Goal: Find contact information: Find contact information

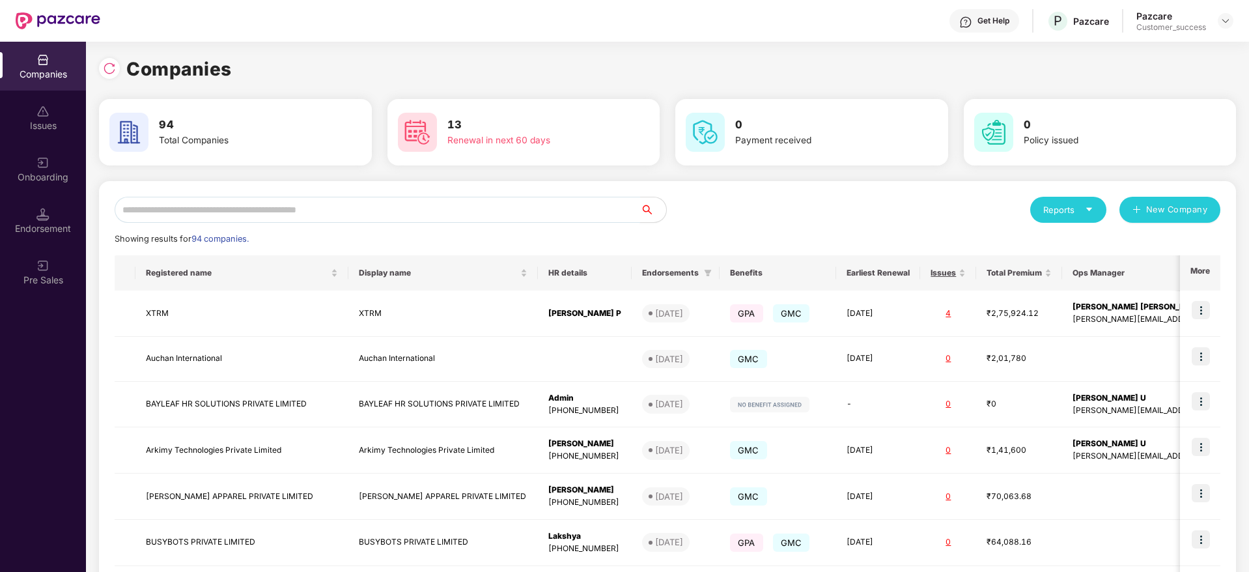
click at [223, 214] on input "text" at bounding box center [377, 210] width 525 height 26
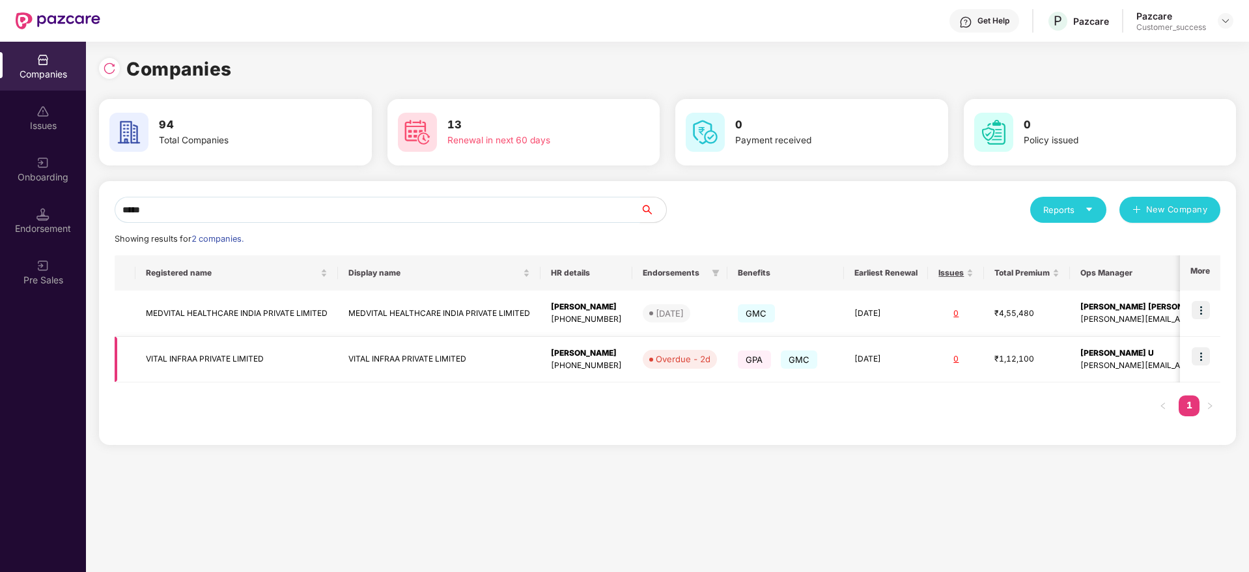
type input "*****"
click at [1201, 355] on img at bounding box center [1200, 356] width 18 height 18
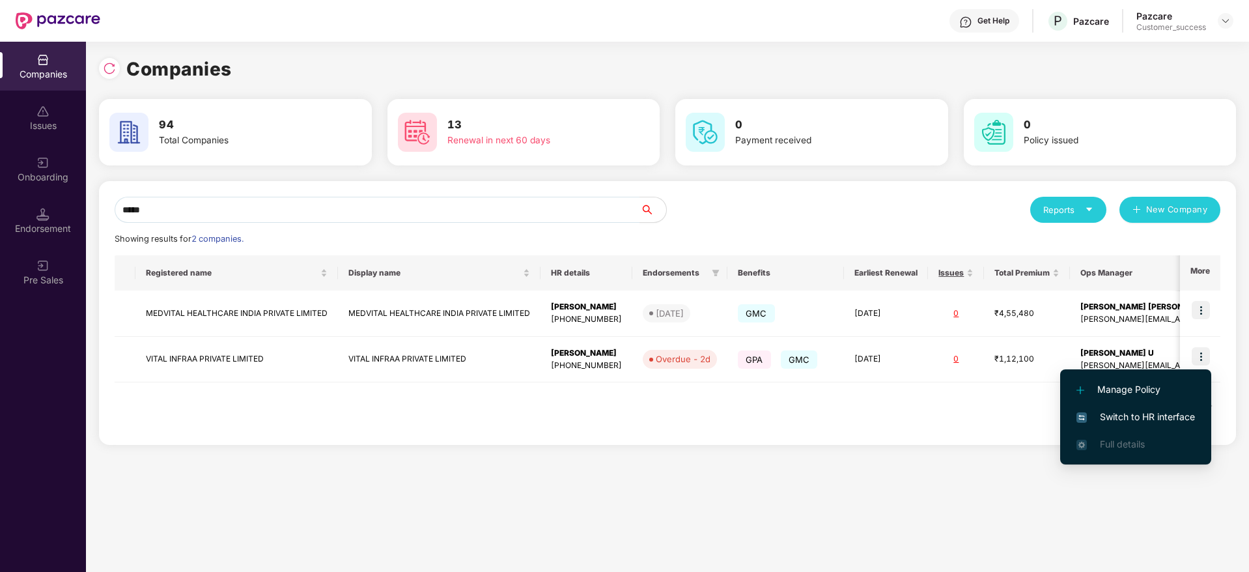
click at [1150, 421] on span "Switch to HR interface" at bounding box center [1135, 417] width 118 height 14
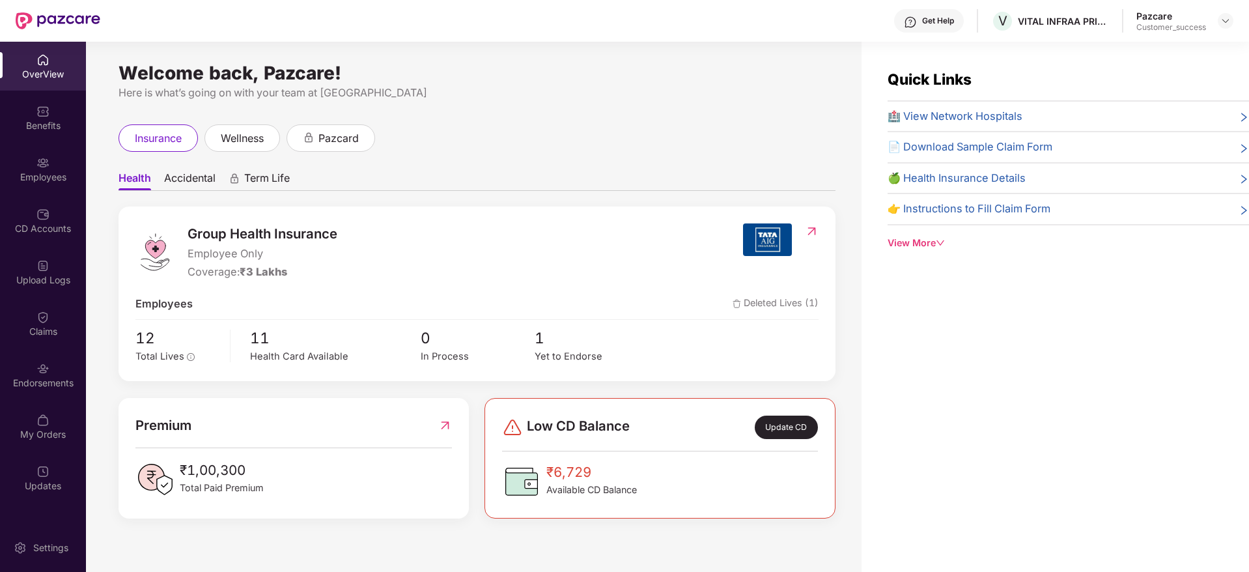
click at [53, 176] on div "Employees" at bounding box center [43, 177] width 86 height 13
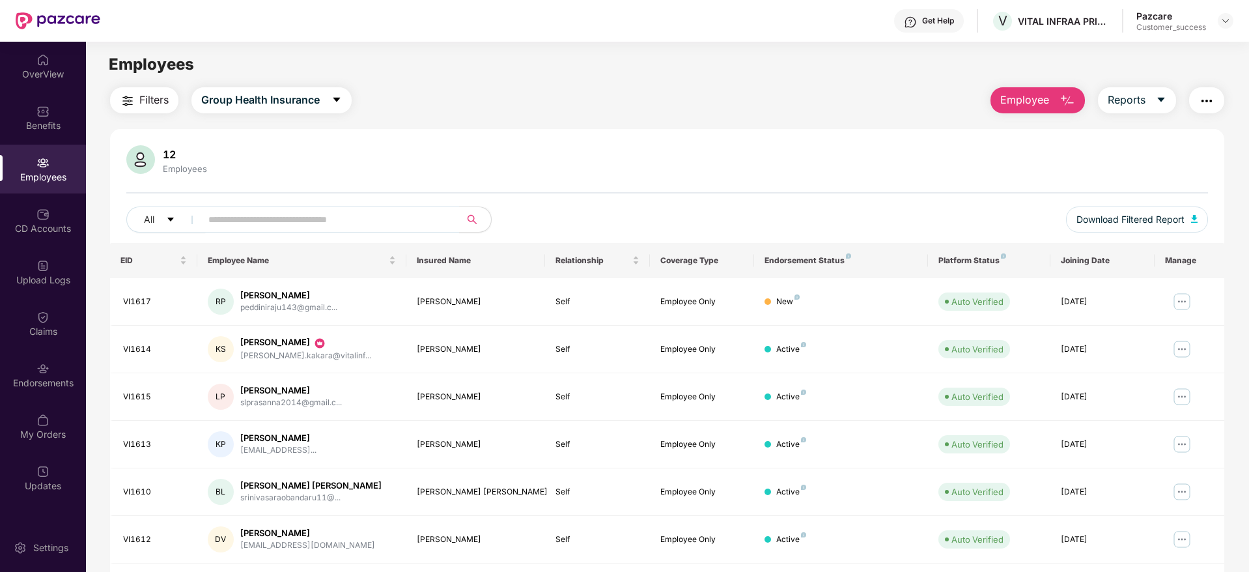
click at [952, 19] on div "Get Help" at bounding box center [938, 21] width 32 height 10
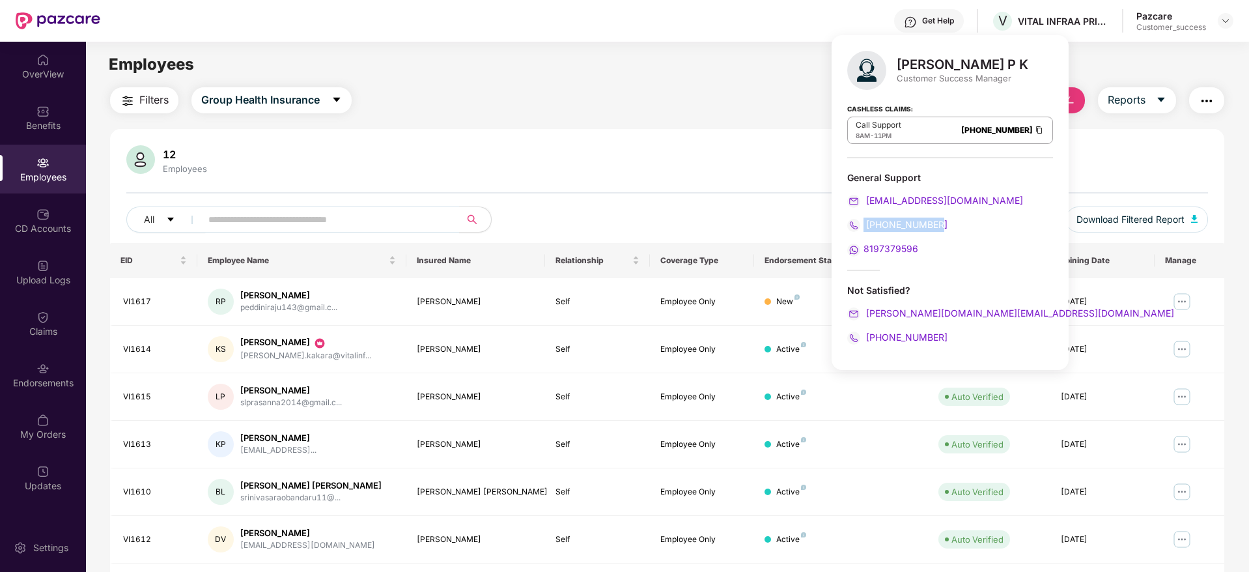
drag, startPoint x: 955, startPoint y: 221, endPoint x: 863, endPoint y: 230, distance: 92.9
click at [863, 230] on div "[PHONE_NUMBER]" at bounding box center [950, 224] width 206 height 14
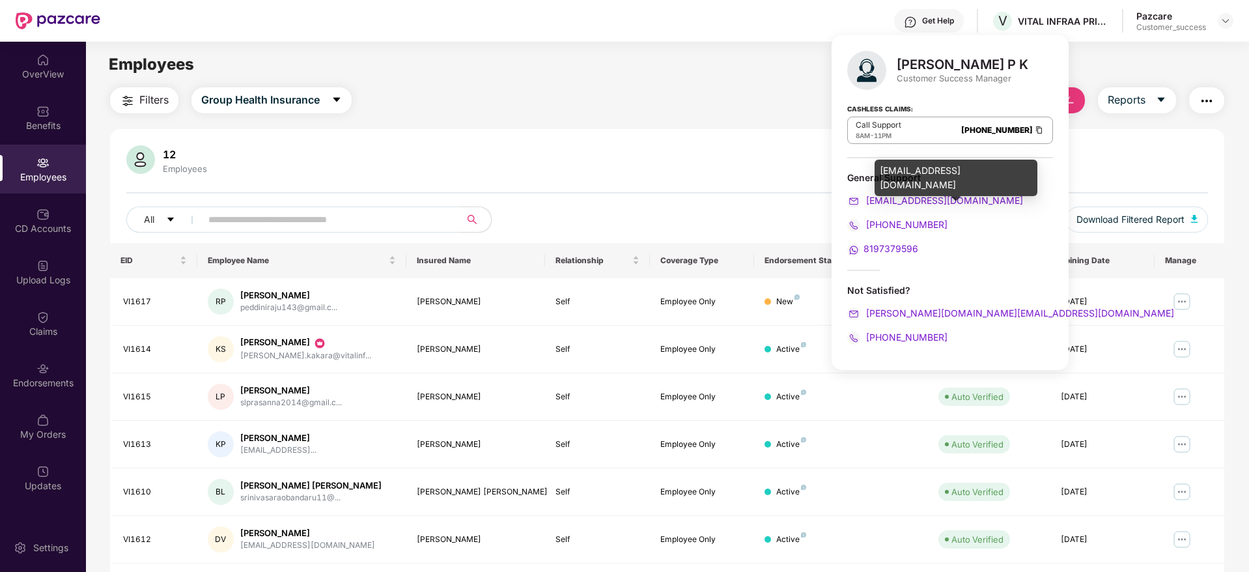
click at [974, 193] on div "[EMAIL_ADDRESS][DOMAIN_NAME]" at bounding box center [950, 200] width 206 height 14
drag, startPoint x: 945, startPoint y: 229, endPoint x: 865, endPoint y: 199, distance: 86.1
click at [865, 199] on div "General Support [EMAIL_ADDRESS][DOMAIN_NAME] [PHONE_NUMBER] 8197379596" at bounding box center [950, 213] width 206 height 85
copy div "[EMAIL_ADDRESS][DOMAIN_NAME] [PHONE_NUMBER]"
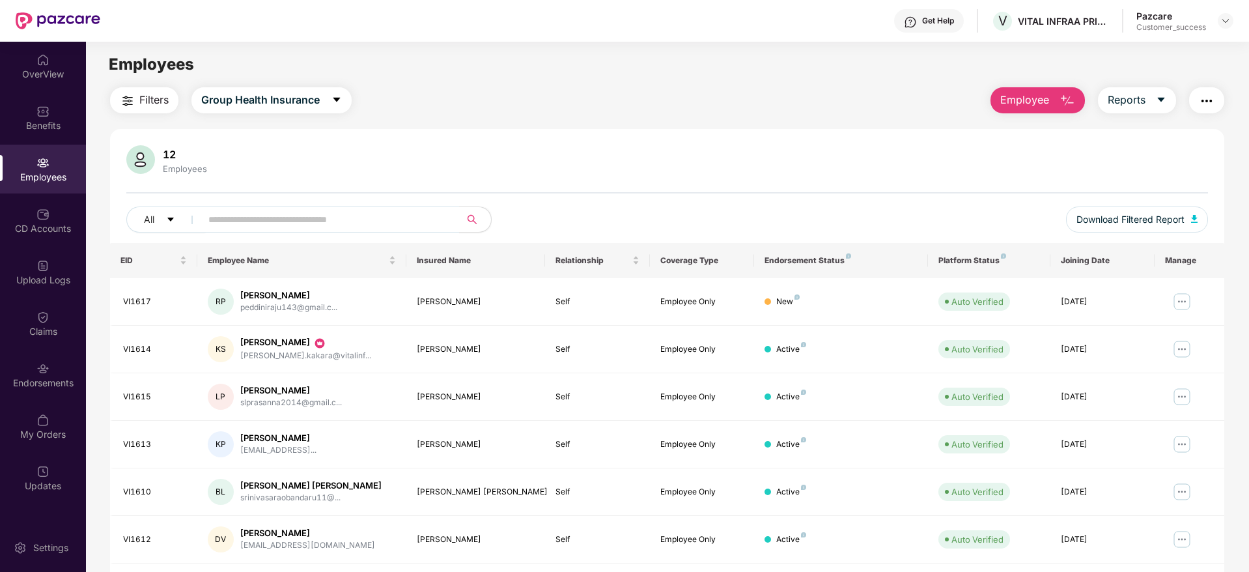
click at [651, 69] on div "Employees" at bounding box center [667, 64] width 1162 height 25
